Goal: Register for event/course

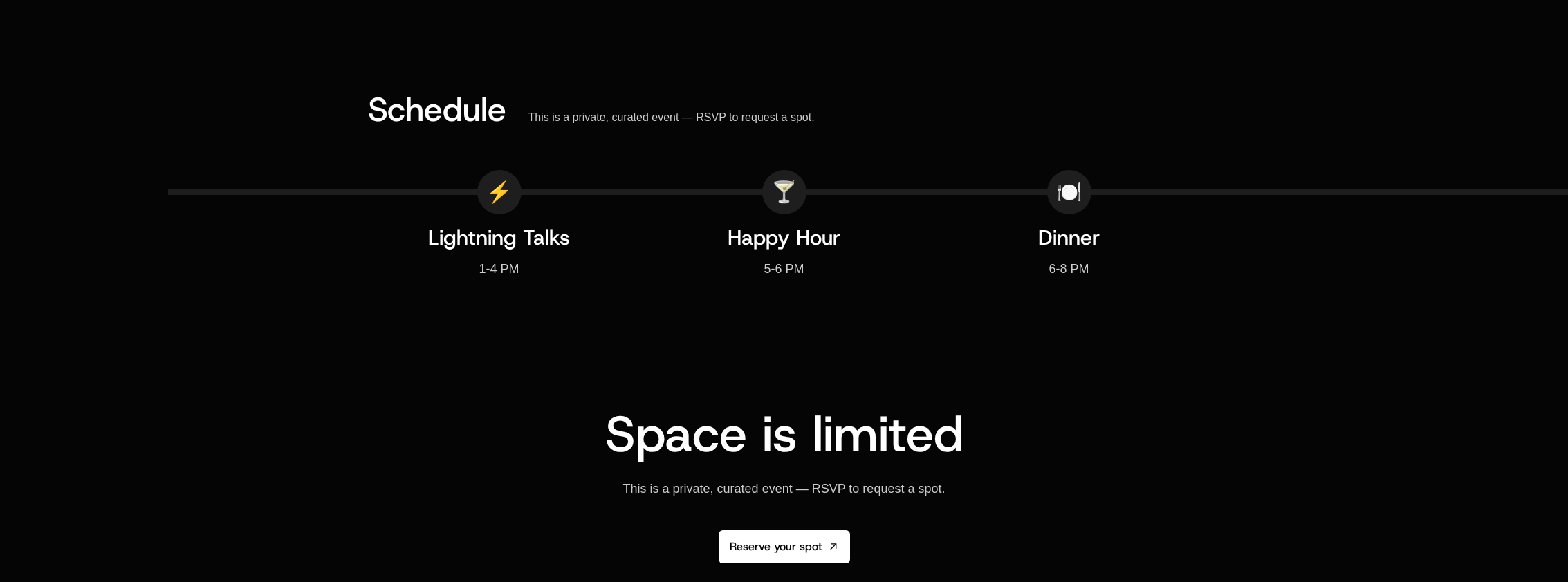
scroll to position [2126, 0]
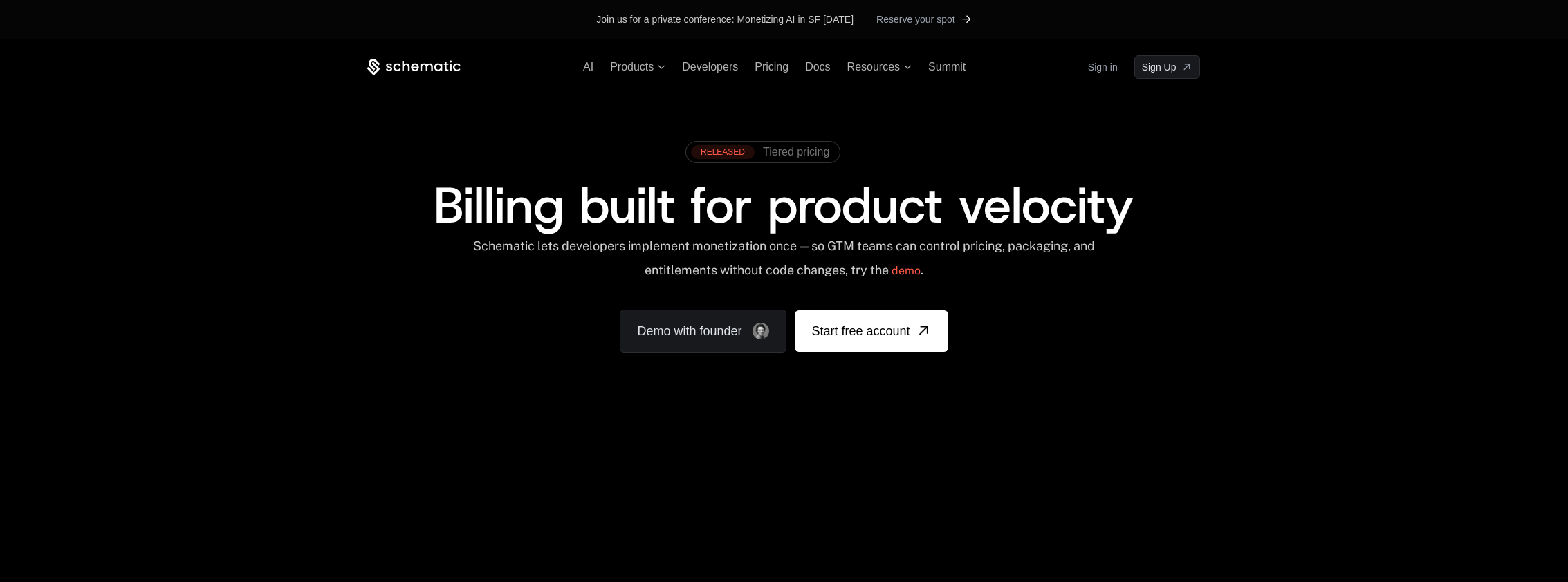
click at [935, 23] on span "Reserve your spot" at bounding box center [916, 19] width 79 height 13
click at [909, 19] on span "Reserve your spot" at bounding box center [916, 19] width 79 height 13
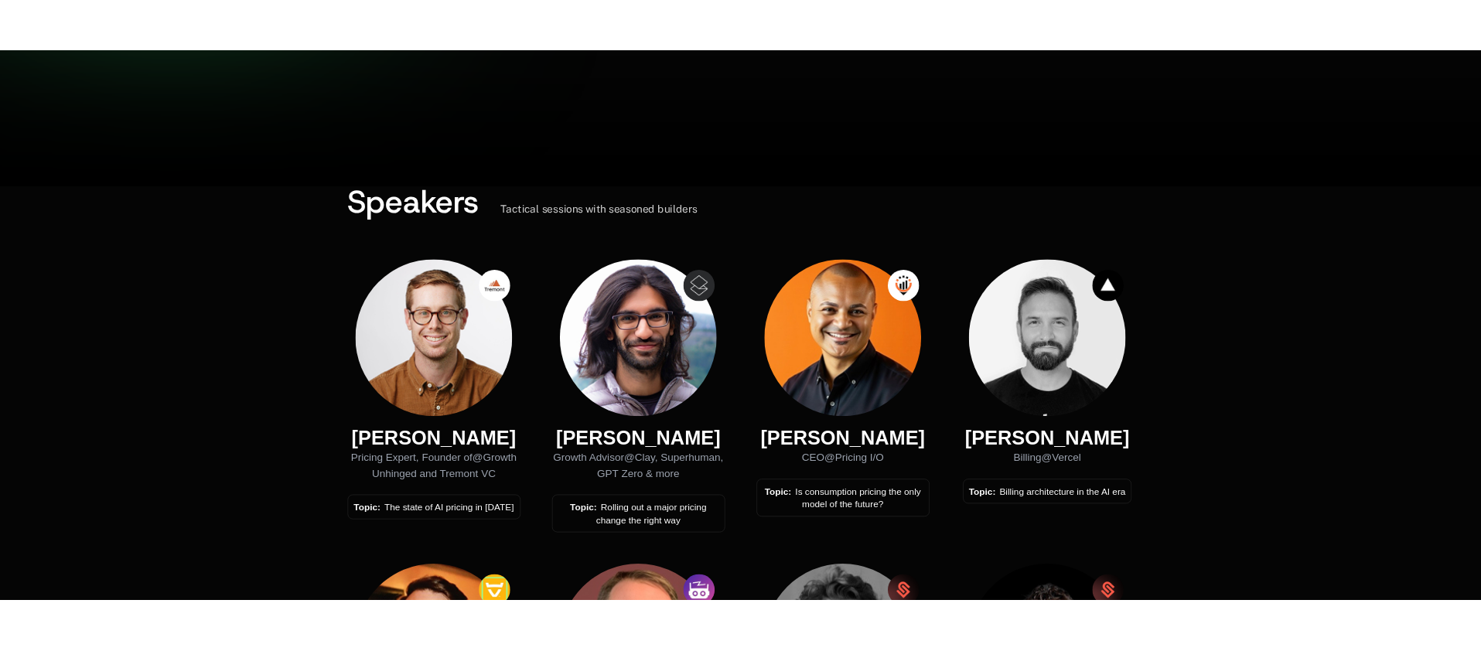
scroll to position [404, 0]
